Goal: Task Accomplishment & Management: Use online tool/utility

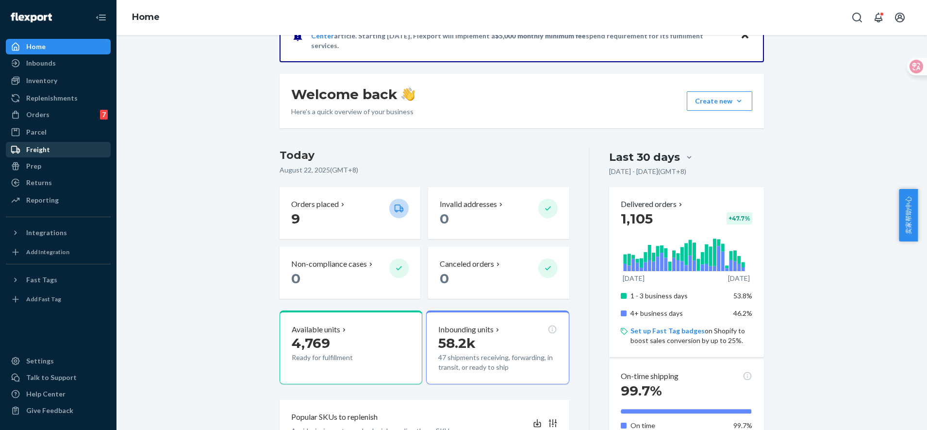
scroll to position [61, 0]
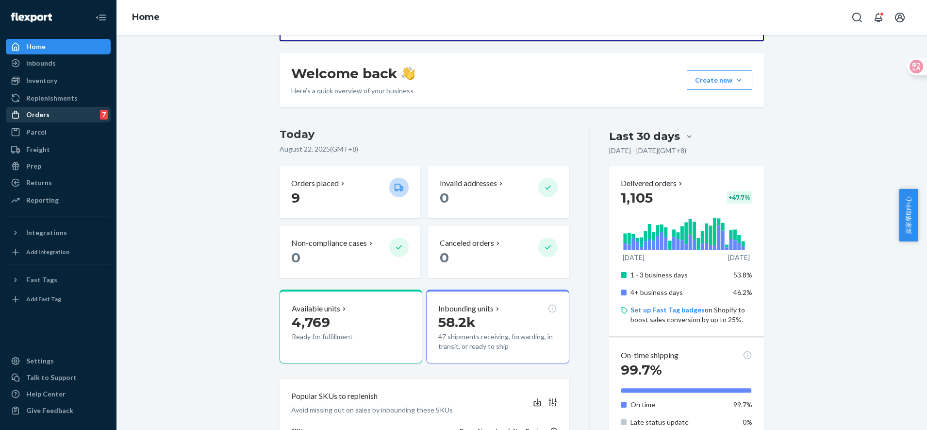
click at [52, 118] on div "Orders 7" at bounding box center [58, 115] width 103 height 14
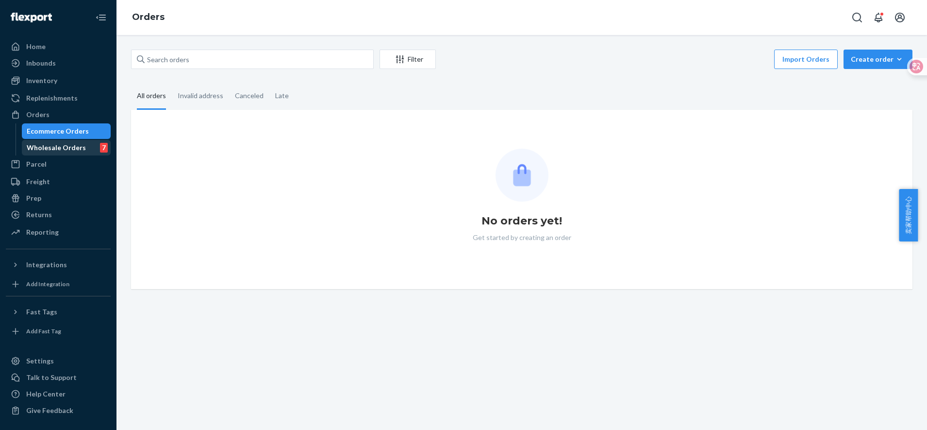
click at [70, 147] on div "Wholesale Orders" at bounding box center [56, 148] width 59 height 10
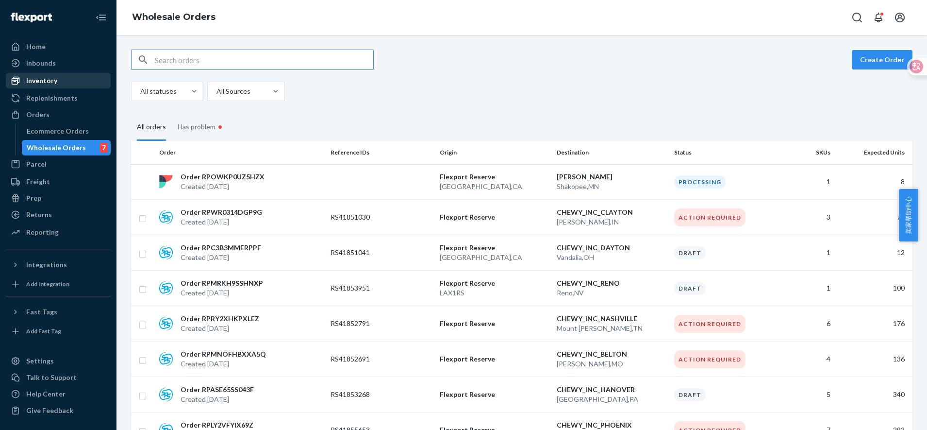
click at [71, 78] on div "Inventory" at bounding box center [58, 81] width 103 height 14
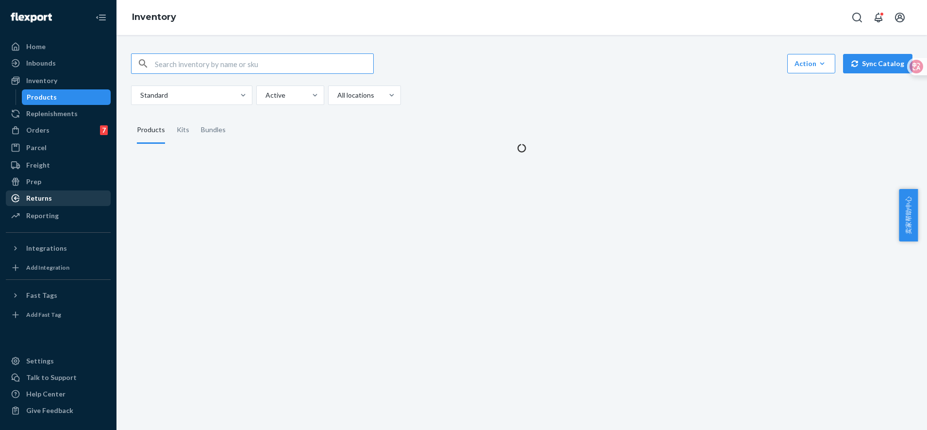
click at [48, 199] on div "Returns" at bounding box center [39, 198] width 26 height 10
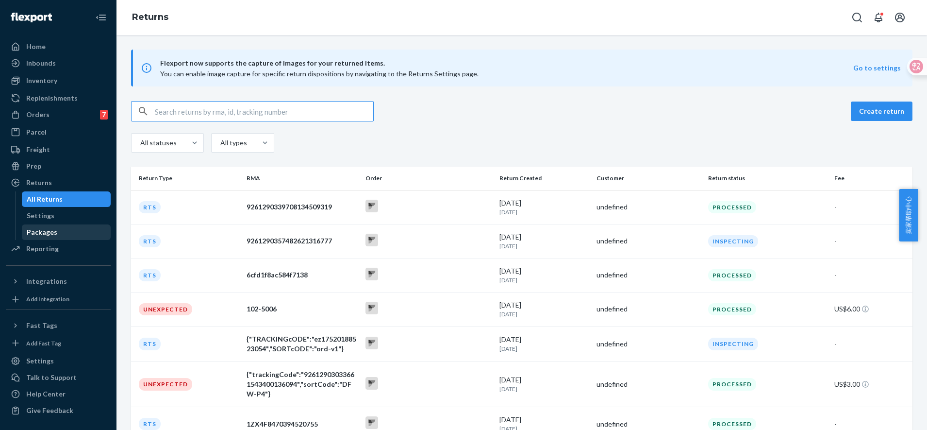
click at [61, 229] on div "Packages" at bounding box center [66, 232] width 87 height 14
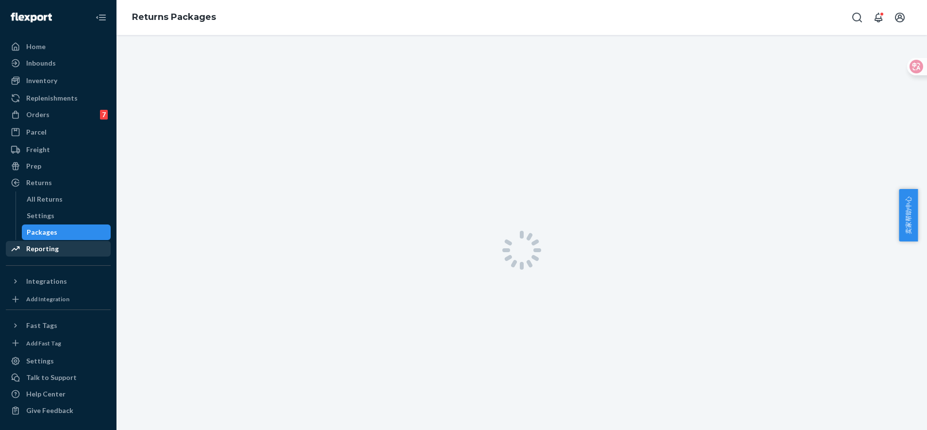
click at [58, 243] on div "Reporting" at bounding box center [58, 249] width 103 height 14
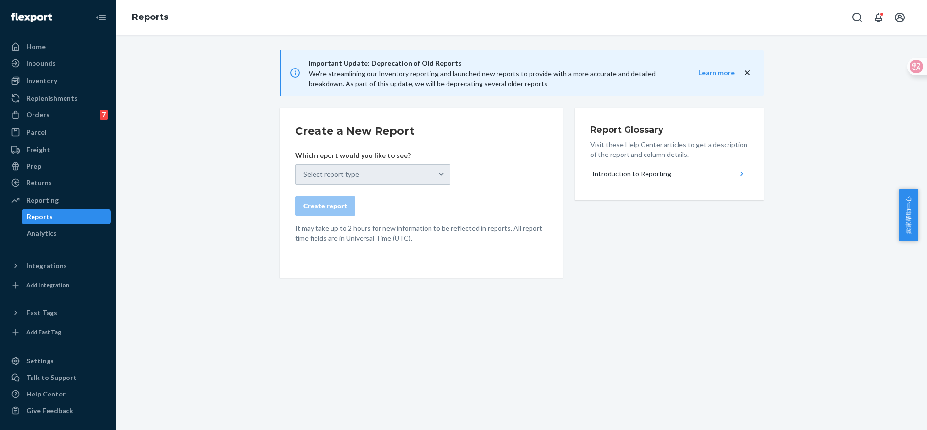
click at [432, 178] on div "Select report type" at bounding box center [372, 174] width 155 height 20
click at [433, 175] on div "Select report type" at bounding box center [372, 174] width 155 height 20
click at [467, 176] on form "Create a New Report Which report would you like to see? Select report type Crea…" at bounding box center [421, 182] width 252 height 119
click at [438, 176] on div "Select report type" at bounding box center [372, 174] width 155 height 20
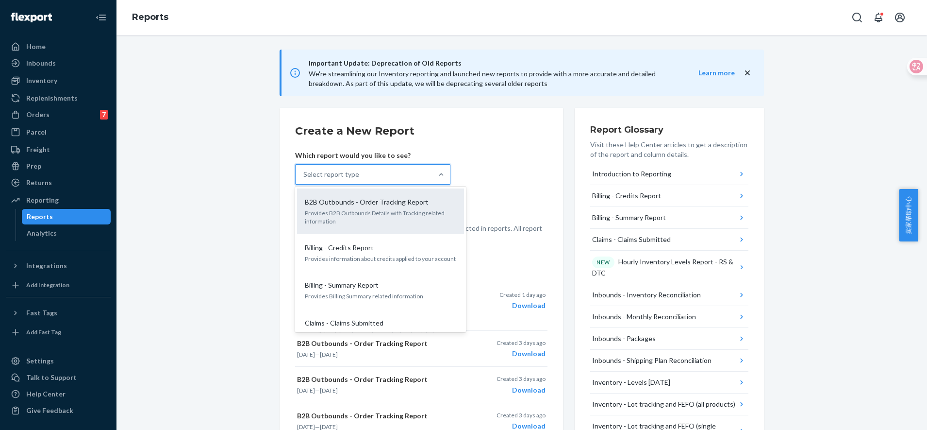
click at [408, 206] on p "B2B Outbounds - Order Tracking Report" at bounding box center [367, 202] width 124 height 10
click at [304, 179] on input "option B2B Outbounds - Order Tracking Report focused, 1 of 31. 31 results avail…" at bounding box center [303, 174] width 1 height 10
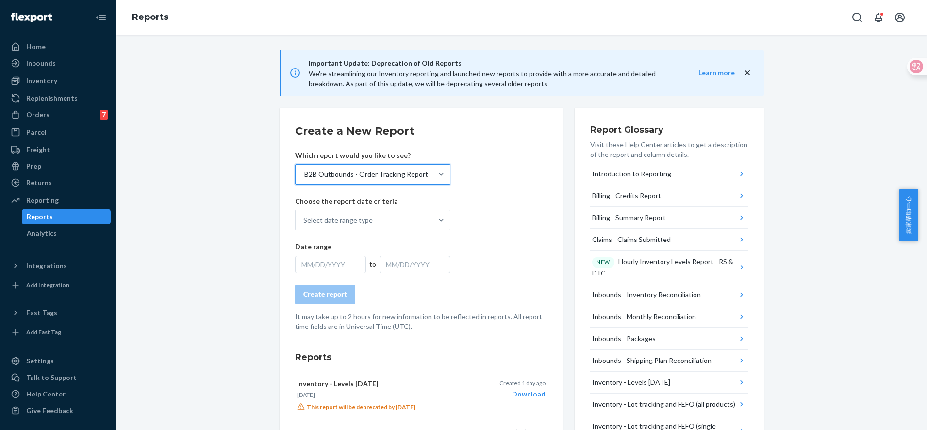
click at [496, 203] on form "Create a New Report Which report would you like to see? option B2B Outbounds - …" at bounding box center [421, 227] width 252 height 208
click at [403, 217] on div "Select date range type" at bounding box center [364, 219] width 137 height 19
click at [304, 217] on input "Select date range type" at bounding box center [303, 220] width 1 height 10
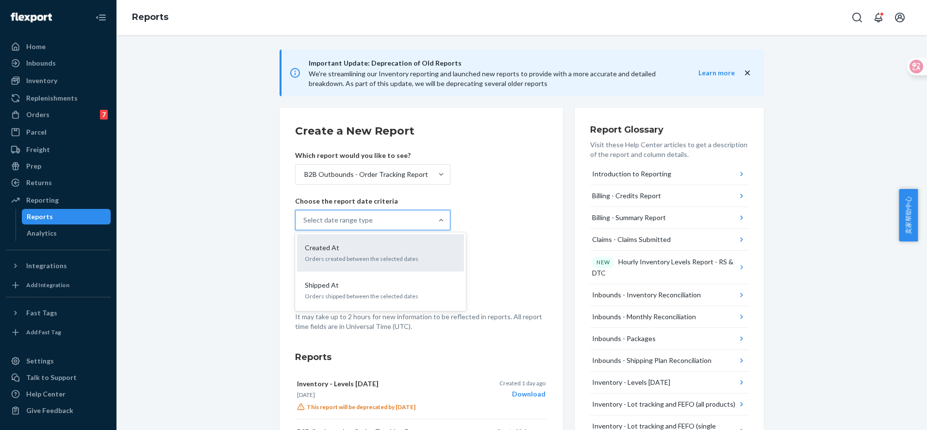
click at [366, 257] on p "Orders created between the selected dates" at bounding box center [380, 258] width 151 height 8
click at [304, 225] on input "option Created At focused, 1 of 2. 2 results available. Use Up and Down to choo…" at bounding box center [303, 220] width 1 height 10
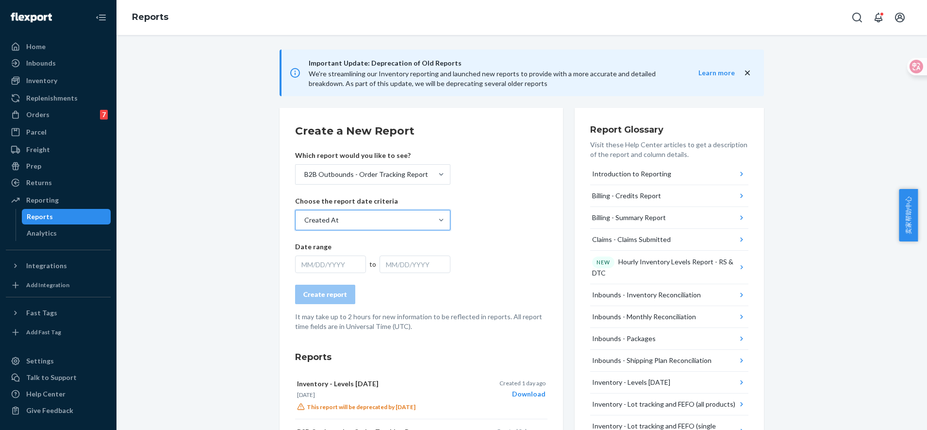
click at [314, 267] on div "MM/DD/YYYY" at bounding box center [330, 263] width 71 height 17
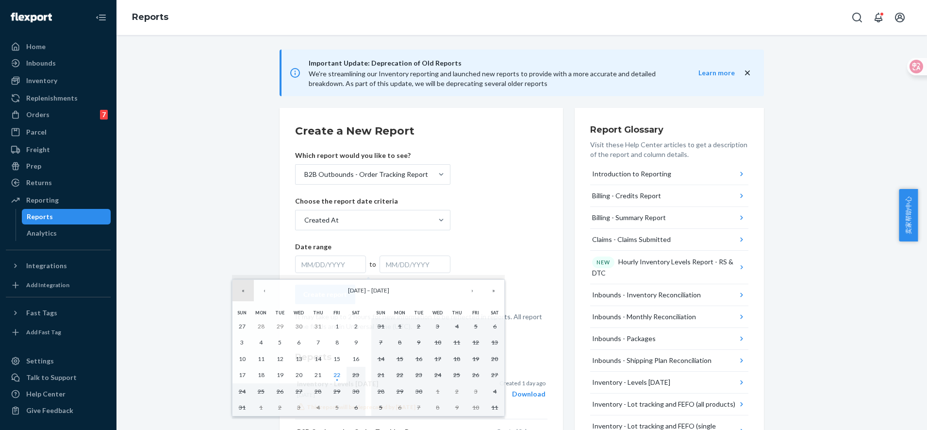
click at [244, 289] on button "«" at bounding box center [243, 290] width 21 height 21
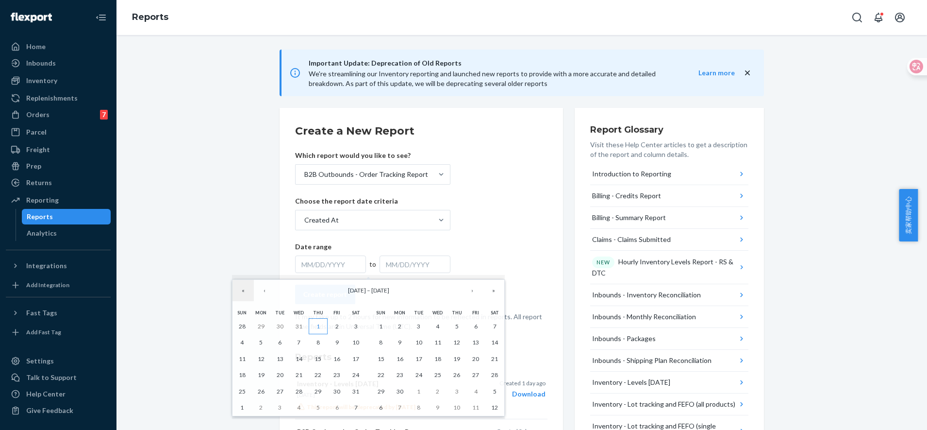
click at [318, 327] on abbr "1" at bounding box center [318, 325] width 3 height 7
click at [495, 293] on button "»" at bounding box center [493, 290] width 21 height 21
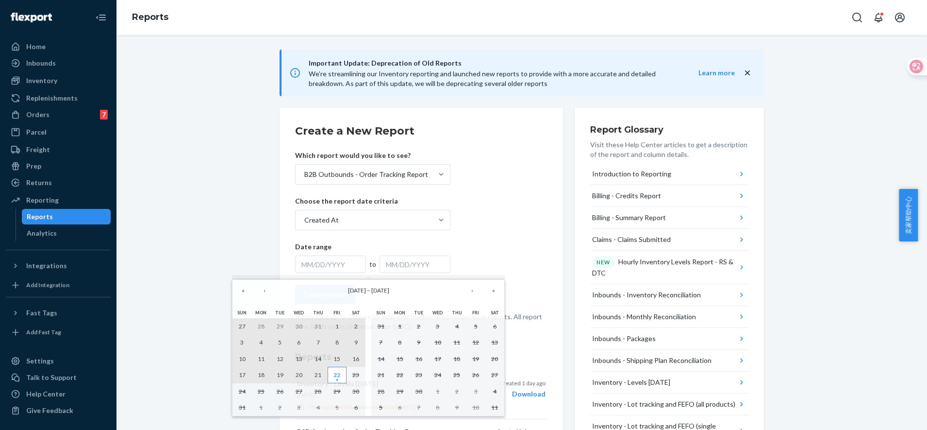
click at [340, 373] on abbr "22" at bounding box center [337, 374] width 7 height 7
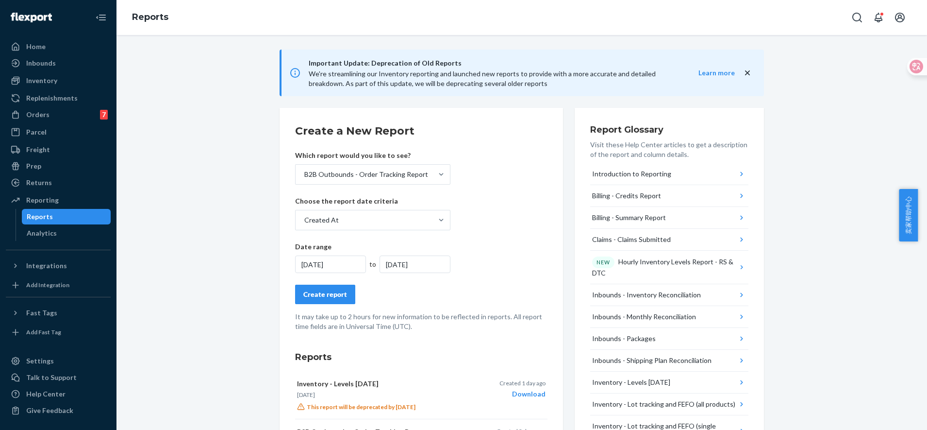
click at [505, 261] on form "Create a New Report Which report would you like to see? B2B Outbounds - Order T…" at bounding box center [421, 227] width 252 height 208
click at [334, 292] on div "Create report" at bounding box center [325, 294] width 44 height 10
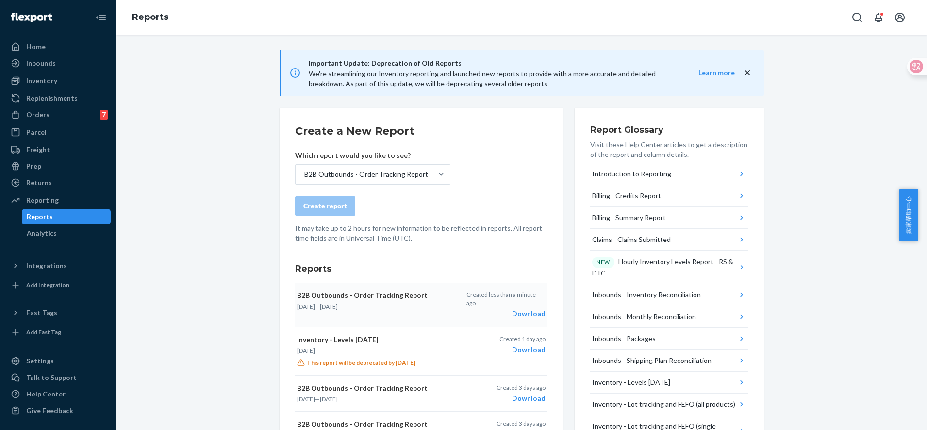
click at [521, 309] on div "Download" at bounding box center [506, 314] width 79 height 10
